Goal: Find specific page/section: Find specific page/section

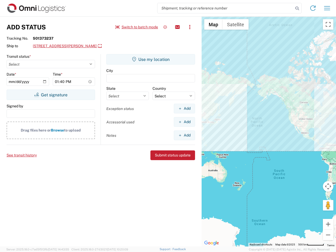
click at [226, 8] on input "search" at bounding box center [226, 8] width 136 height 10
click at [297, 8] on icon at bounding box center [297, 8] width 7 height 7
click at [313, 8] on icon at bounding box center [313, 8] width 8 height 8
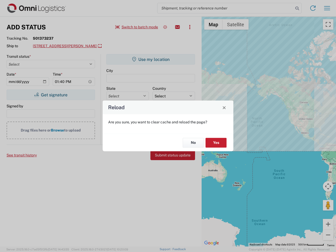
click at [327, 8] on div "Reload Are you sure, you want to clear cache and reload the page? No Yes" at bounding box center [168, 126] width 336 height 252
click at [137, 27] on div "Reload Are you sure, you want to clear cache and reload the page? No Yes" at bounding box center [168, 126] width 336 height 252
click at [165, 27] on div "Reload Are you sure, you want to clear cache and reload the page? No Yes" at bounding box center [168, 126] width 336 height 252
click at [178, 27] on div "Reload Are you sure, you want to clear cache and reload the page? No Yes" at bounding box center [168, 126] width 336 height 252
click at [190, 27] on div "Reload Are you sure, you want to clear cache and reload the page? No Yes" at bounding box center [168, 126] width 336 height 252
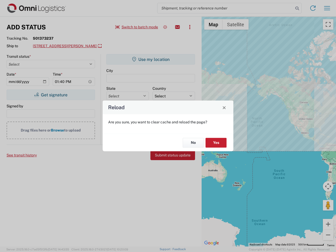
click at [91, 46] on div "Reload Are you sure, you want to clear cache and reload the page? No Yes" at bounding box center [168, 126] width 336 height 252
click at [51, 95] on div "Reload Are you sure, you want to clear cache and reload the page? No Yes" at bounding box center [168, 126] width 336 height 252
